Goal: Task Accomplishment & Management: Complete application form

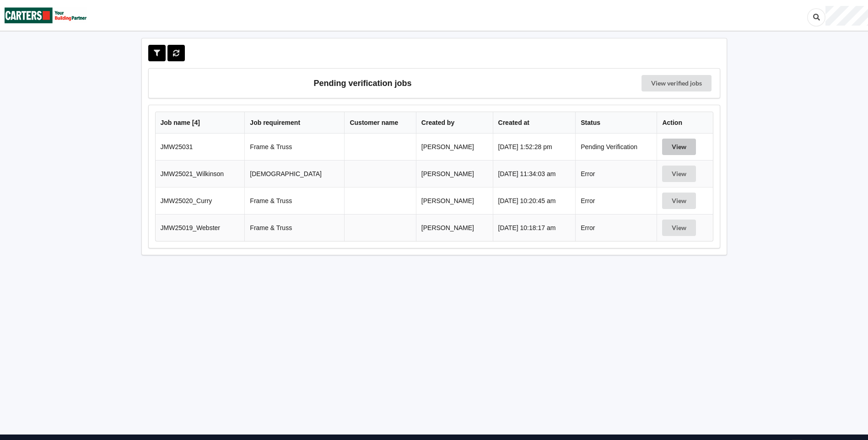
click at [677, 139] on button "View" at bounding box center [679, 147] width 34 height 16
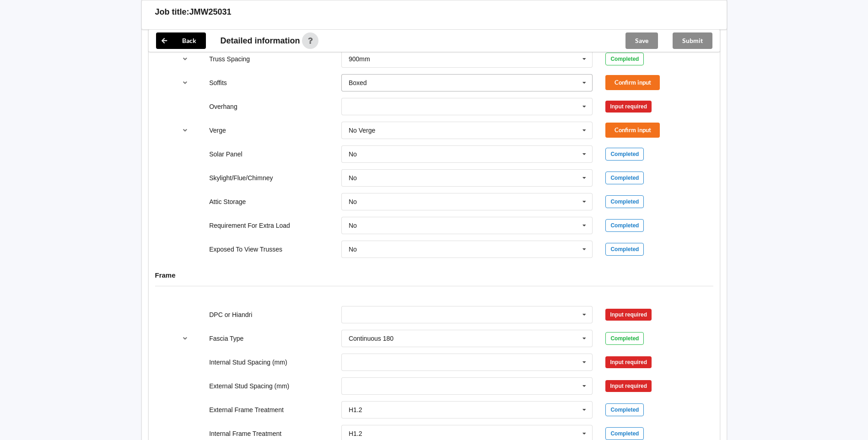
scroll to position [687, 0]
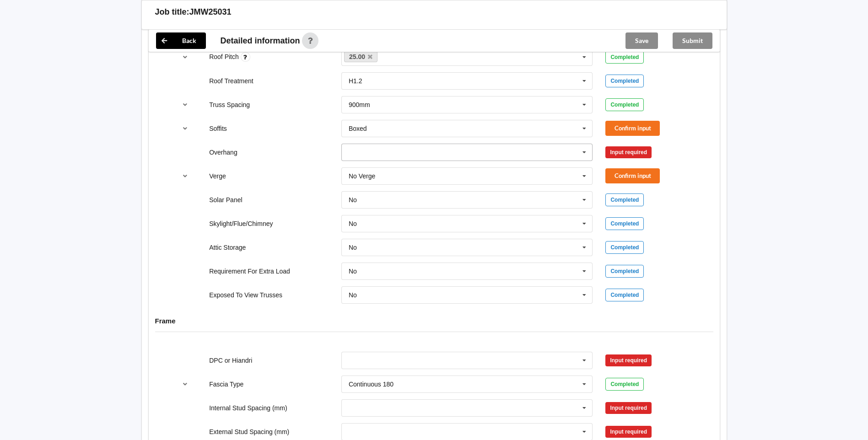
click at [578, 156] on icon at bounding box center [585, 152] width 14 height 17
click at [455, 235] on div "Multiple Values – See As Per Plan" at bounding box center [467, 236] width 251 height 17
click at [617, 119] on div "Soffits Boxed Boxed Multiple Values – See As Per Plan None Raked & Boxed Raked …" at bounding box center [434, 129] width 529 height 30
click at [615, 125] on button "Confirm input" at bounding box center [633, 128] width 54 height 15
click at [638, 158] on button "Confirm input" at bounding box center [633, 152] width 54 height 15
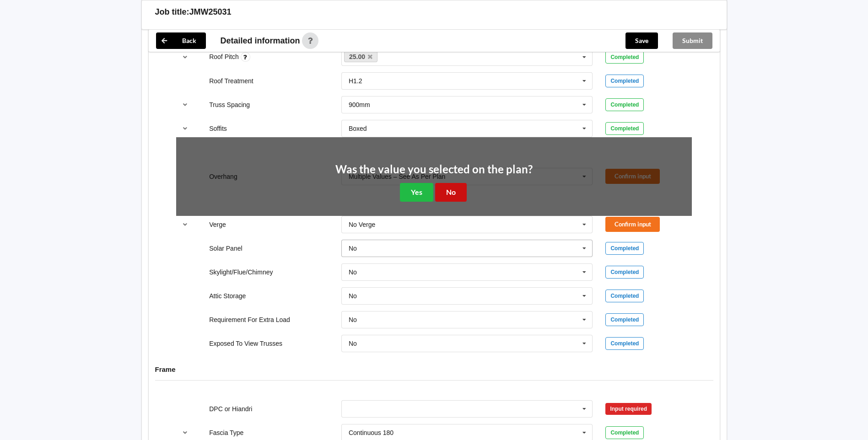
click at [455, 193] on button "No" at bounding box center [451, 192] width 32 height 19
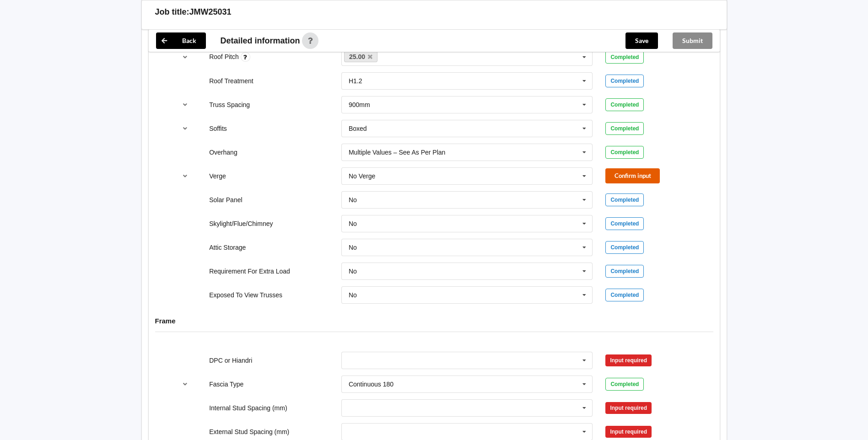
click at [610, 171] on button "Confirm input" at bounding box center [633, 175] width 54 height 15
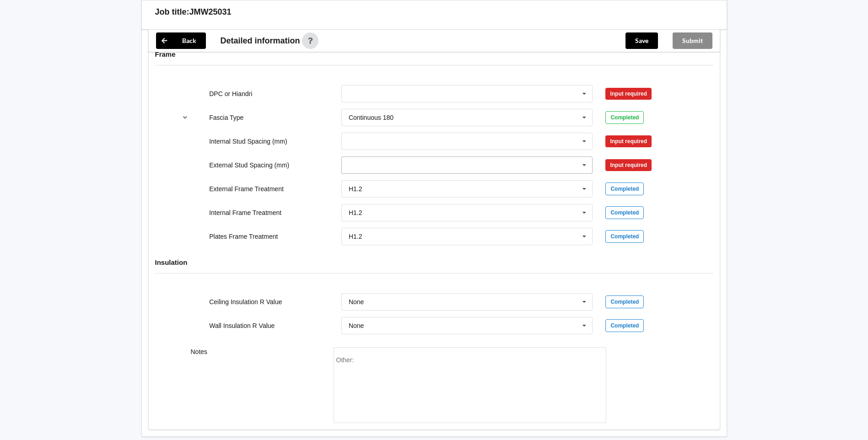
scroll to position [911, 0]
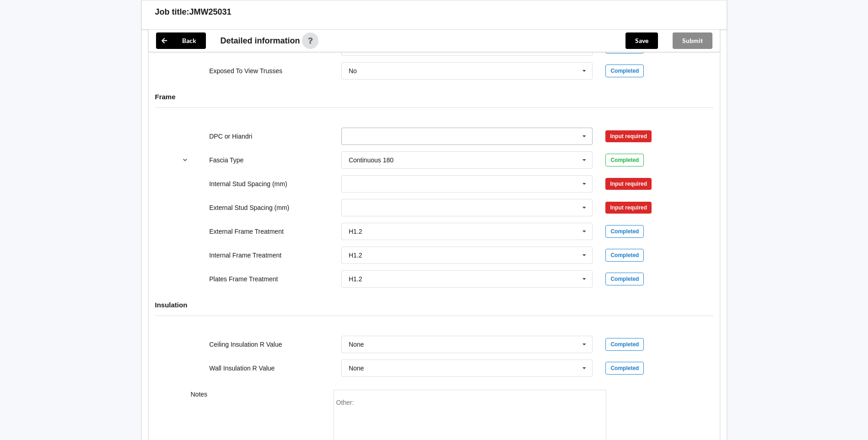
click at [589, 131] on icon at bounding box center [585, 136] width 14 height 17
click at [406, 147] on div "DPC Fitted" at bounding box center [467, 153] width 251 height 17
click at [628, 140] on button "Confirm input" at bounding box center [633, 136] width 54 height 15
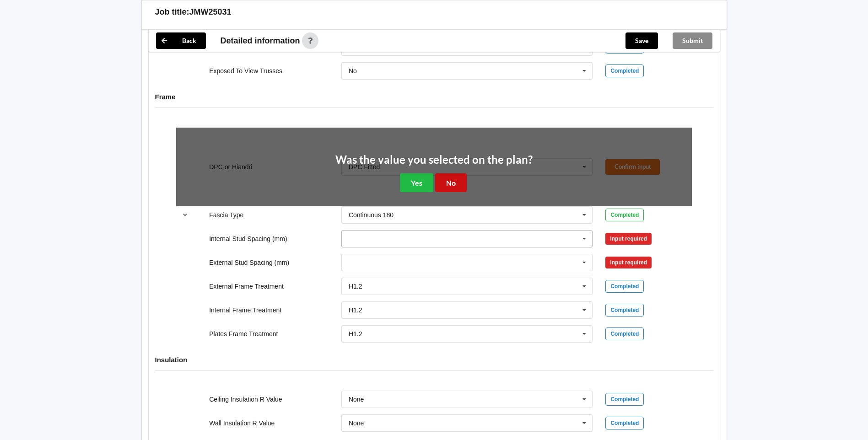
click at [455, 179] on button "No" at bounding box center [451, 183] width 32 height 19
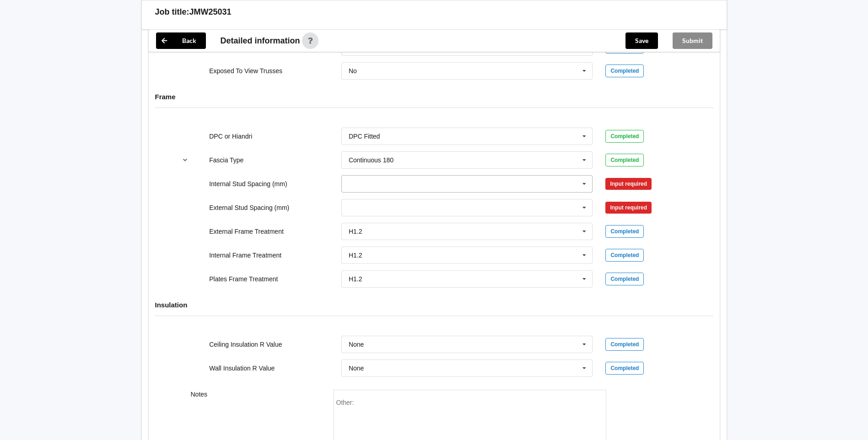
click at [519, 179] on input "text" at bounding box center [467, 184] width 251 height 16
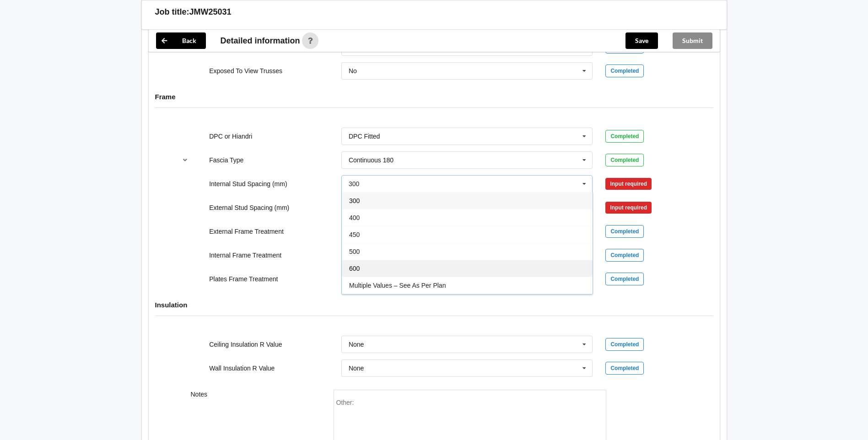
click at [390, 268] on div "600" at bounding box center [467, 268] width 251 height 17
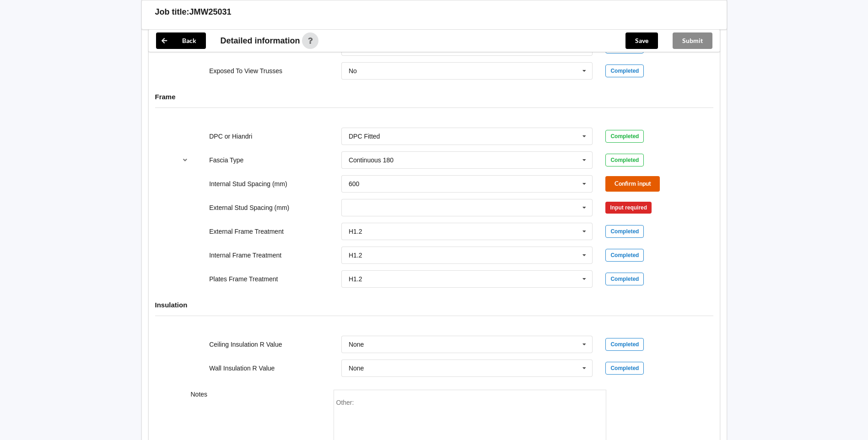
click at [651, 183] on button "Confirm input" at bounding box center [633, 183] width 54 height 15
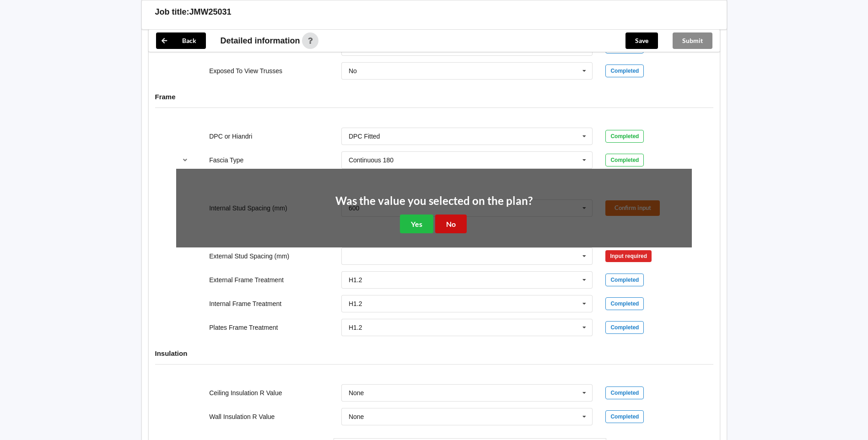
click at [447, 220] on button "No" at bounding box center [451, 224] width 32 height 19
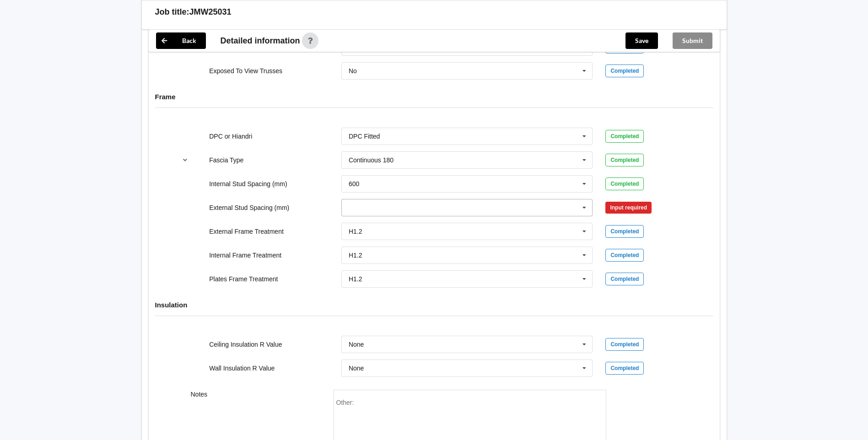
click at [592, 201] on input "text" at bounding box center [467, 208] width 251 height 16
click at [384, 281] on div "500" at bounding box center [467, 275] width 251 height 17
click at [581, 205] on icon at bounding box center [585, 208] width 14 height 17
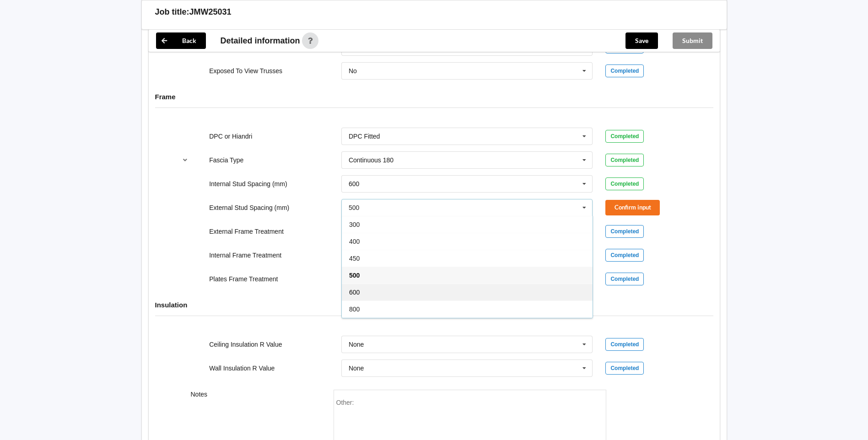
click at [431, 292] on div "600" at bounding box center [467, 292] width 251 height 17
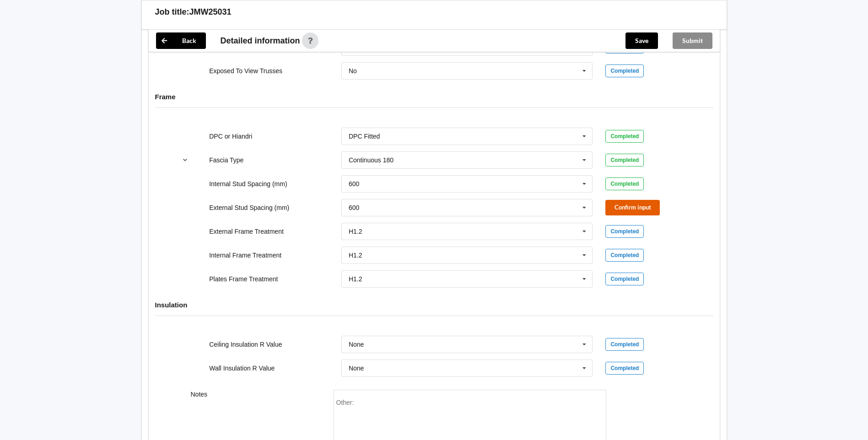
click at [638, 203] on button "Confirm input" at bounding box center [633, 207] width 54 height 15
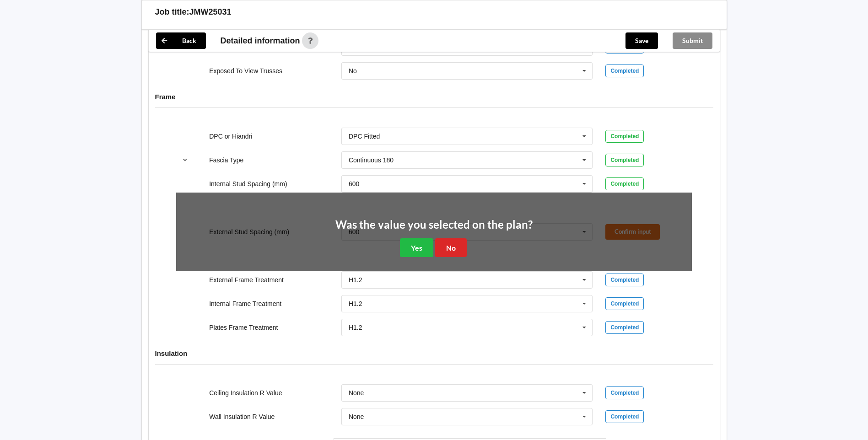
click at [450, 238] on div "Was the value you selected on the plan? Yes No" at bounding box center [434, 239] width 197 height 38
click at [441, 250] on button "No" at bounding box center [451, 248] width 32 height 19
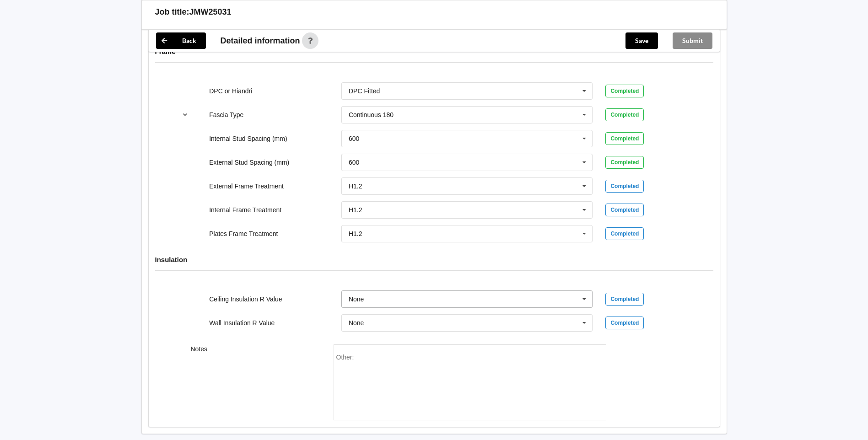
scroll to position [1003, 0]
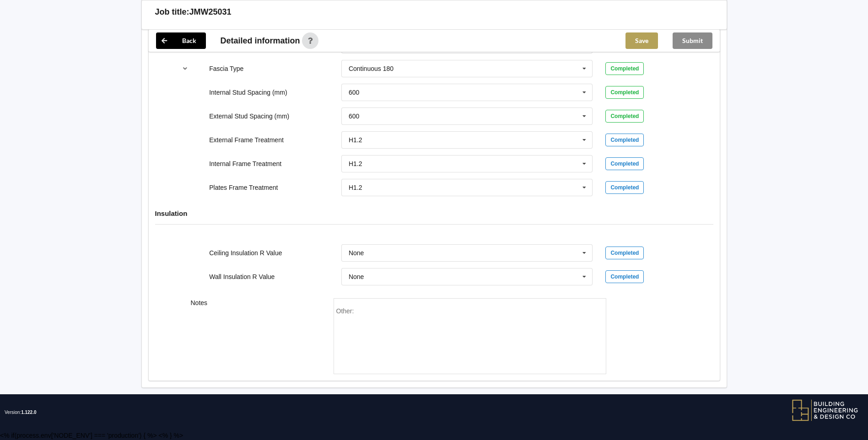
click at [635, 43] on button "Save" at bounding box center [642, 41] width 33 height 16
click at [696, 45] on button "Submit" at bounding box center [693, 41] width 40 height 16
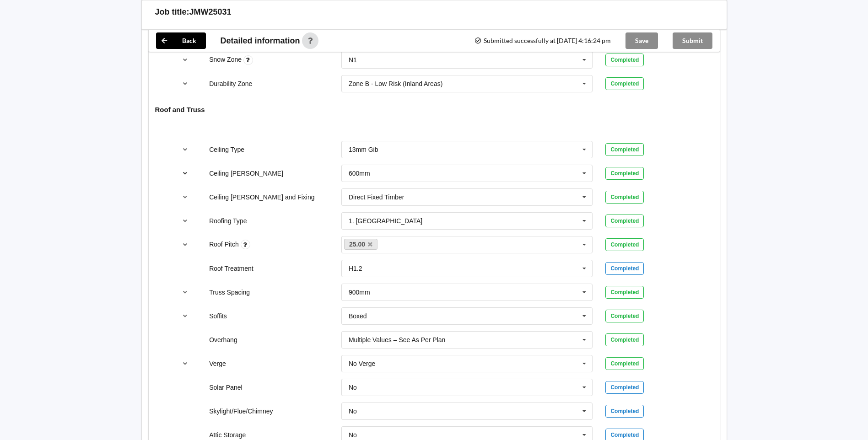
scroll to position [503, 0]
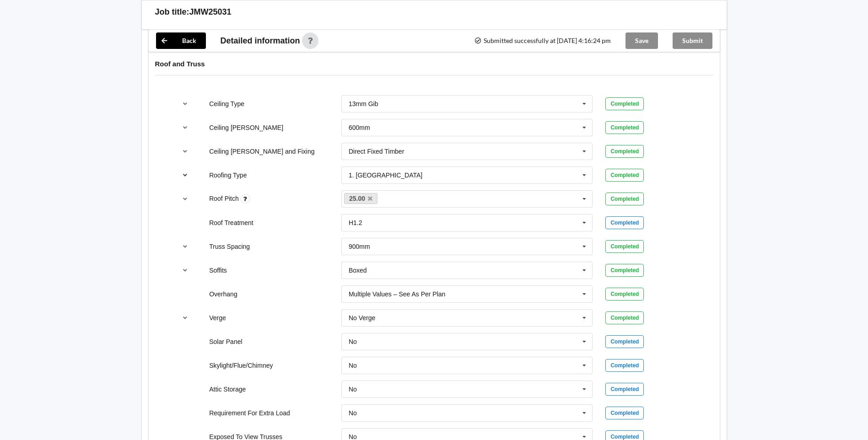
click at [185, 175] on icon "reference-toggle" at bounding box center [185, 174] width 8 height 5
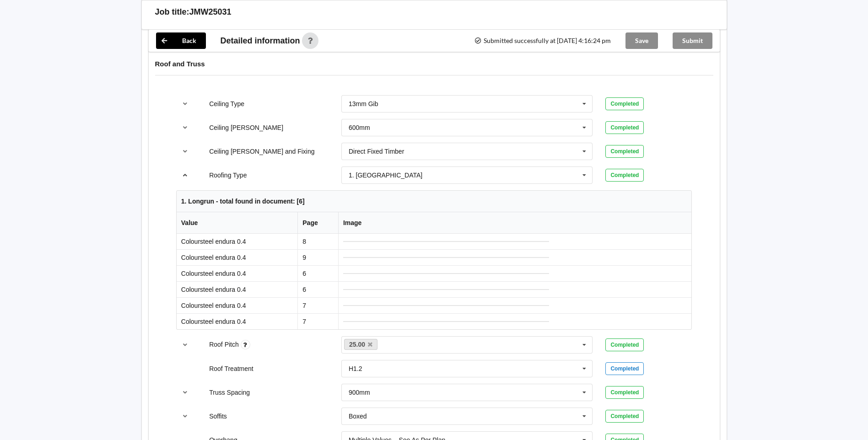
click at [185, 175] on icon "reference-toggle" at bounding box center [185, 174] width 8 height 5
